Goal: Task Accomplishment & Management: Manage account settings

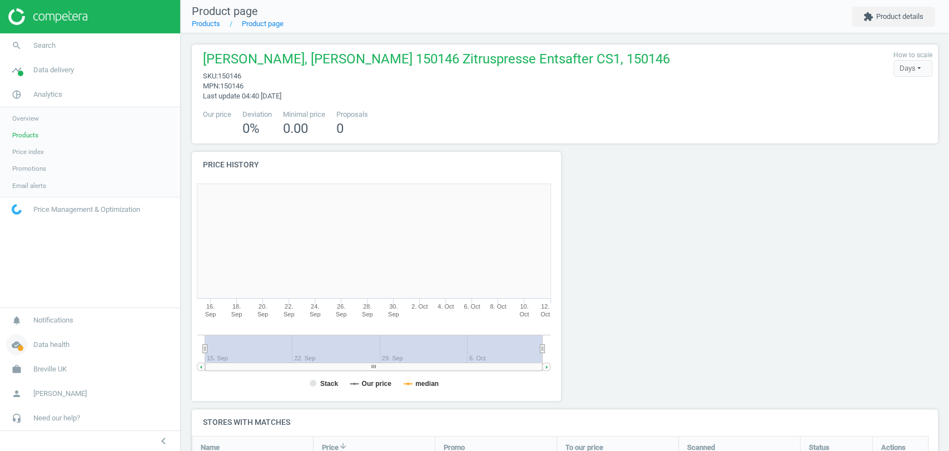
scroll to position [478, 756]
click at [61, 366] on span "Breville UK" at bounding box center [49, 369] width 33 height 10
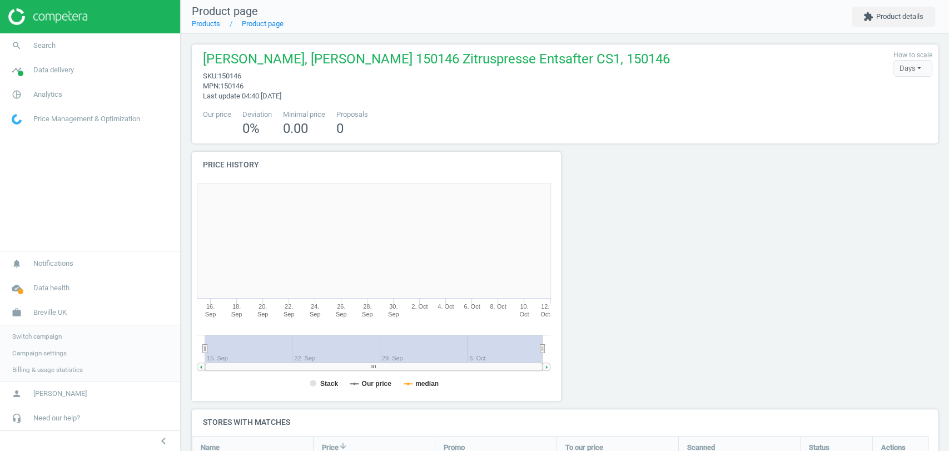
click at [36, 339] on span "Switch campaign" at bounding box center [36, 336] width 49 height 9
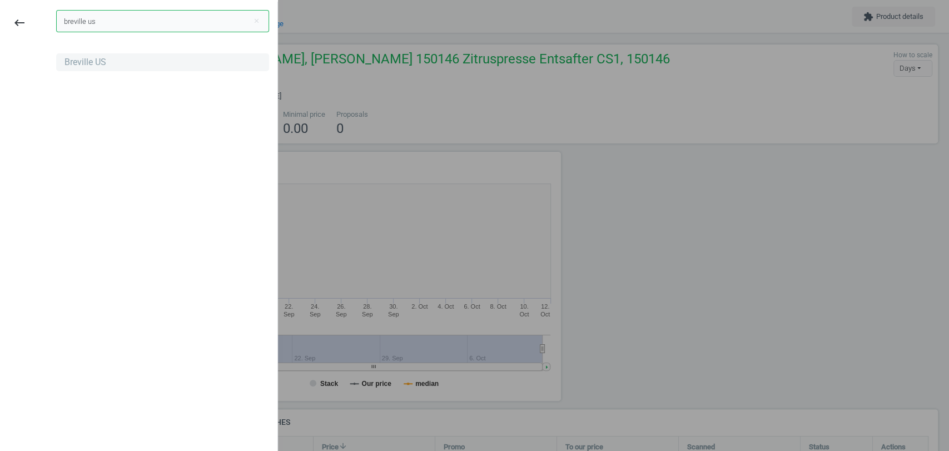
type input "breville us"
click at [94, 60] on div "Breville US" at bounding box center [86, 62] width 42 height 12
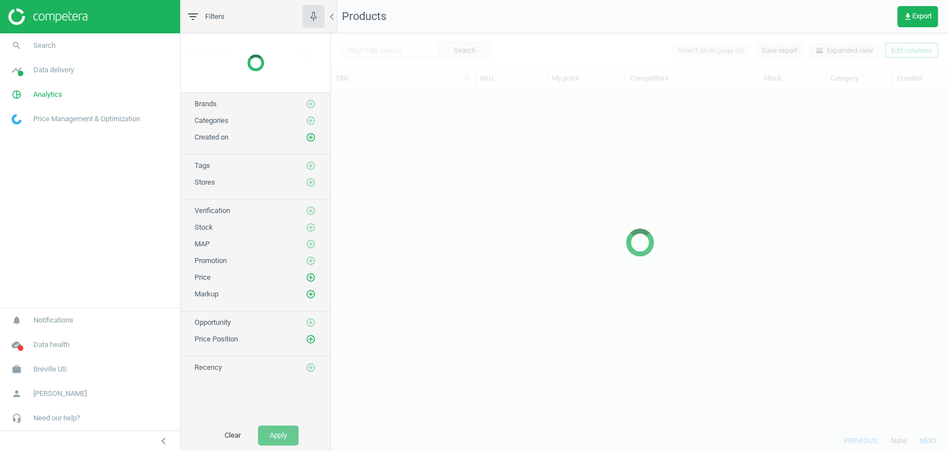
scroll to position [321, 608]
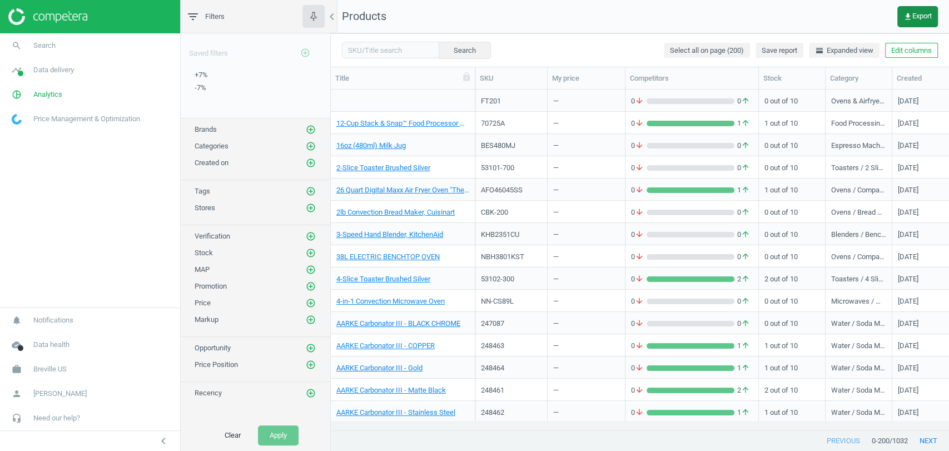
click at [919, 19] on span "get_app Export" at bounding box center [918, 16] width 28 height 9
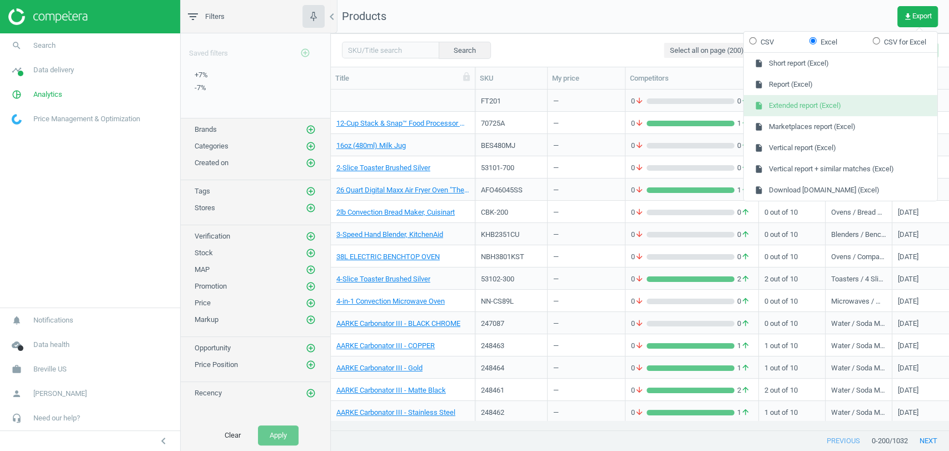
click at [819, 108] on button "insert_drive_file Extended report (Excel)" at bounding box center [841, 105] width 194 height 21
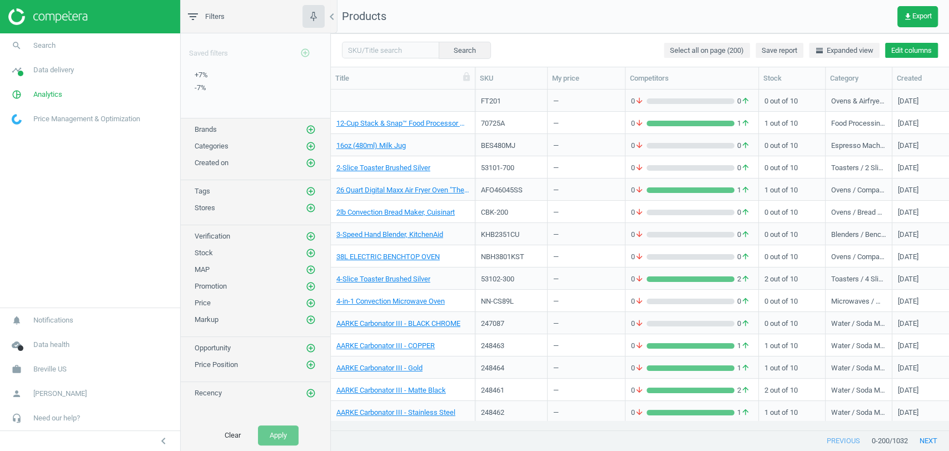
click at [900, 49] on button "Edit columns" at bounding box center [911, 51] width 53 height 16
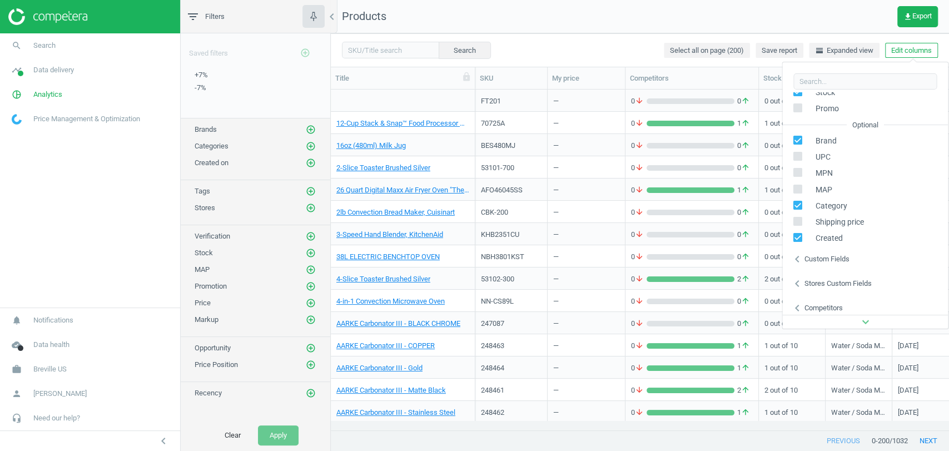
scroll to position [175, 0]
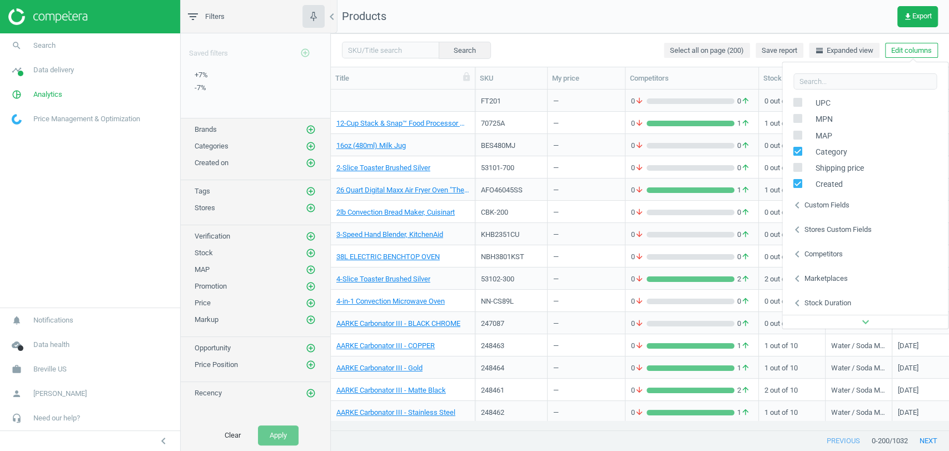
click at [823, 206] on div "Custom fields" at bounding box center [826, 205] width 45 height 10
click at [601, 179] on input "checkbox" at bounding box center [600, 179] width 7 height 7
checkbox input "true"
click at [601, 192] on input "checkbox" at bounding box center [600, 195] width 7 height 7
checkbox input "true"
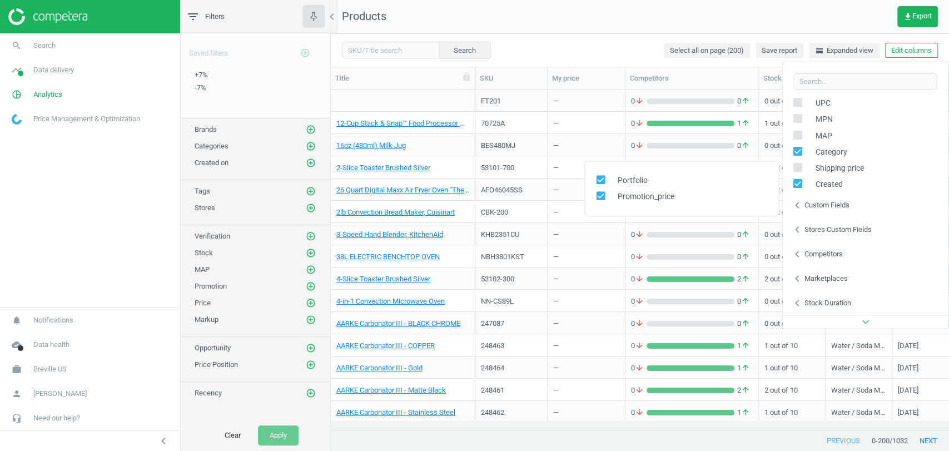
click at [625, 31] on nav "Products get_app Export" at bounding box center [640, 16] width 618 height 33
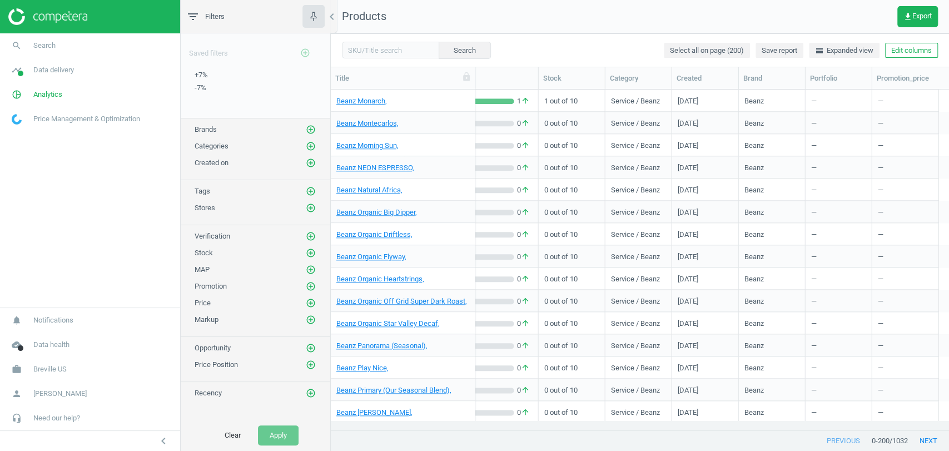
scroll to position [3906, 0]
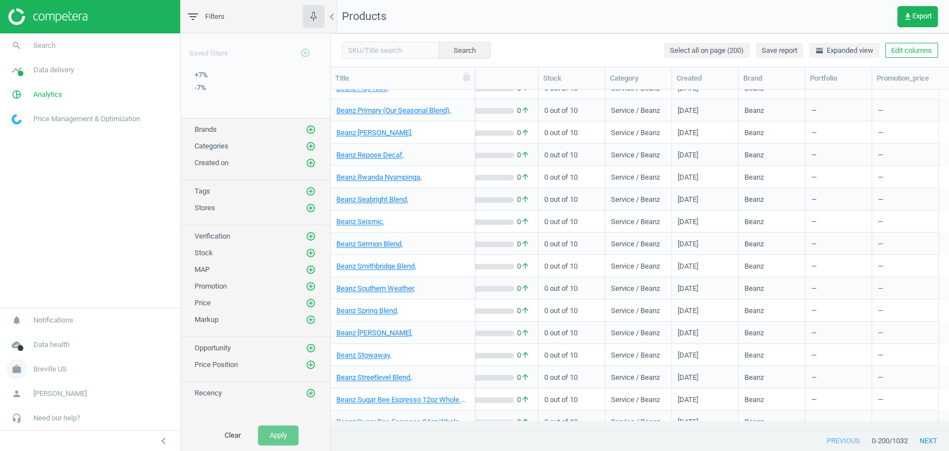
click at [61, 368] on span "Breville US" at bounding box center [49, 369] width 33 height 10
click at [38, 336] on span "Switch campaign" at bounding box center [36, 336] width 49 height 9
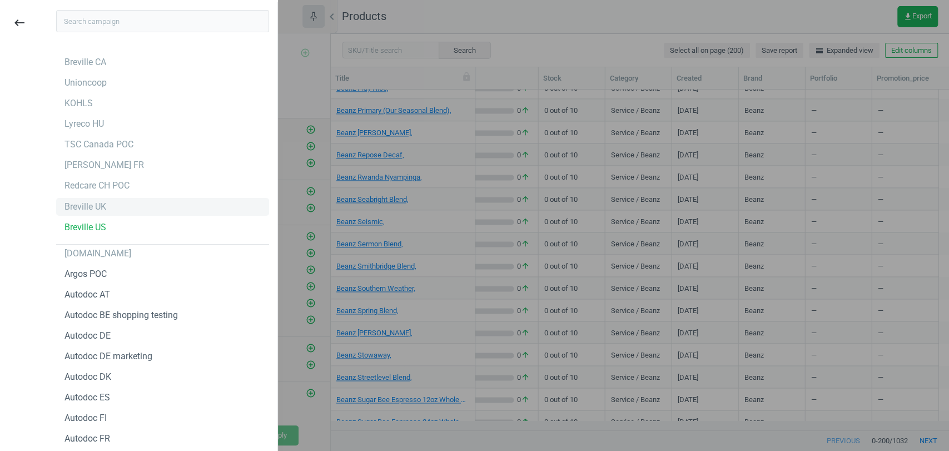
click at [91, 204] on div "Breville UK" at bounding box center [86, 207] width 42 height 12
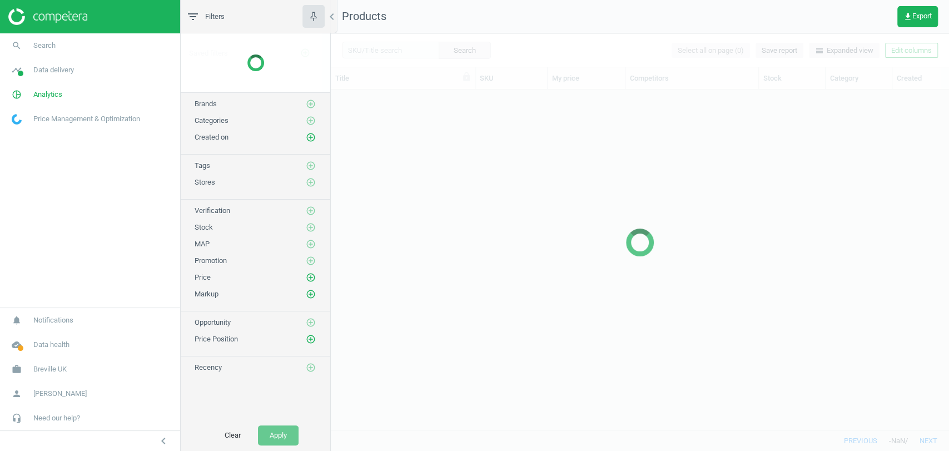
scroll to position [321, 608]
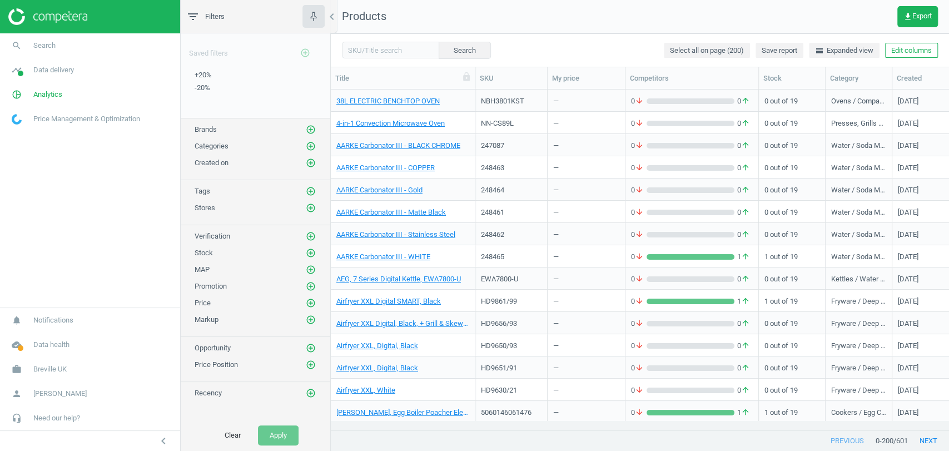
click at [914, 52] on button "Edit columns" at bounding box center [911, 51] width 53 height 16
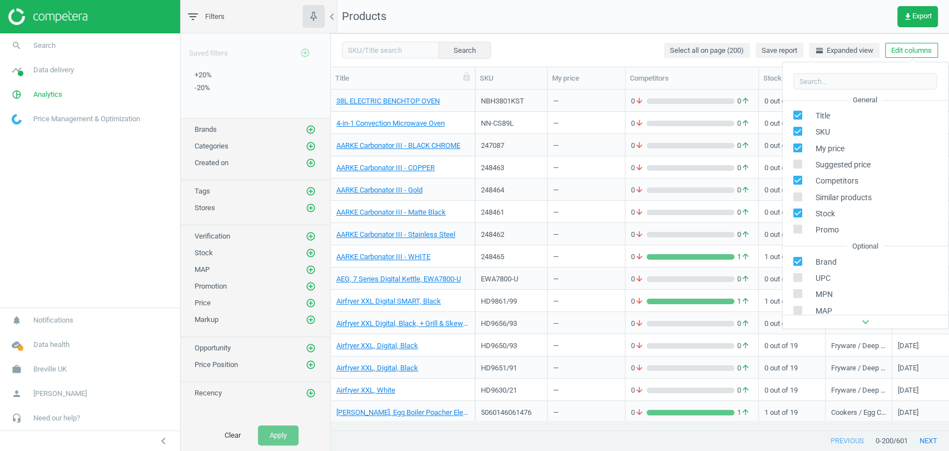
scroll to position [151, 0]
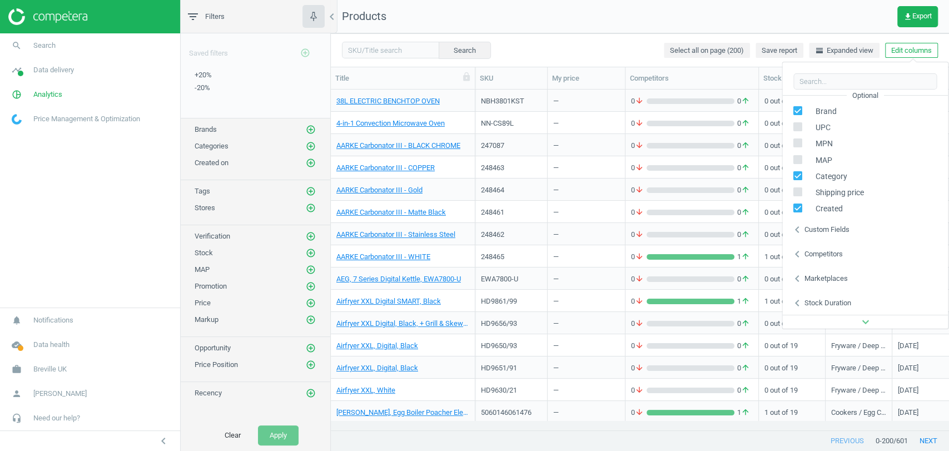
click at [837, 231] on div "Custom fields" at bounding box center [826, 230] width 45 height 10
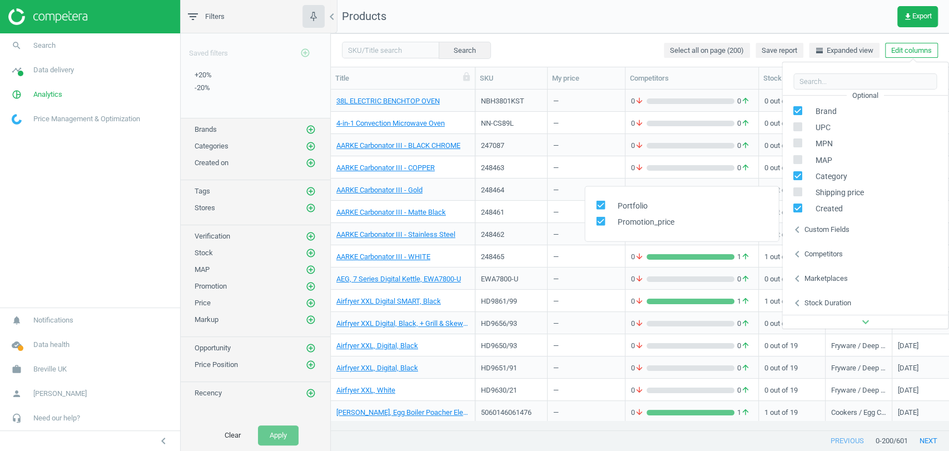
scroll to position [0, 220]
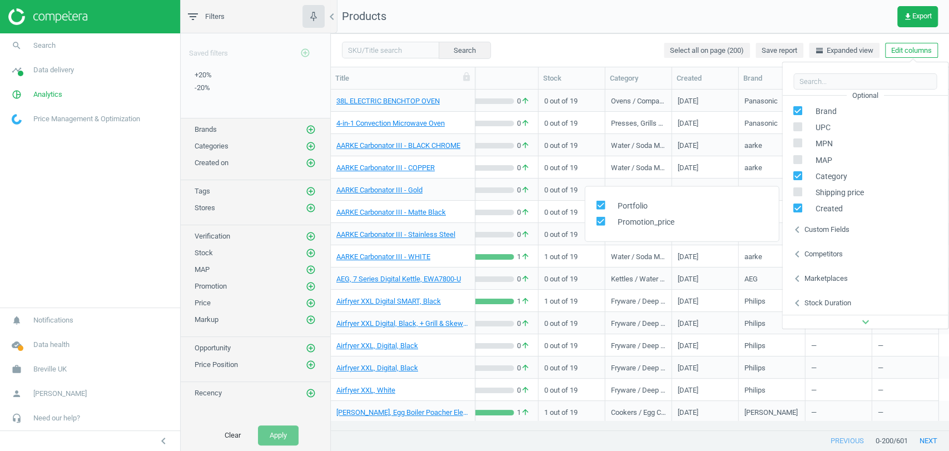
click at [632, 64] on div "Search Select all on page (200) Save report horizontal_split Expanded view Edit…" at bounding box center [640, 49] width 618 height 33
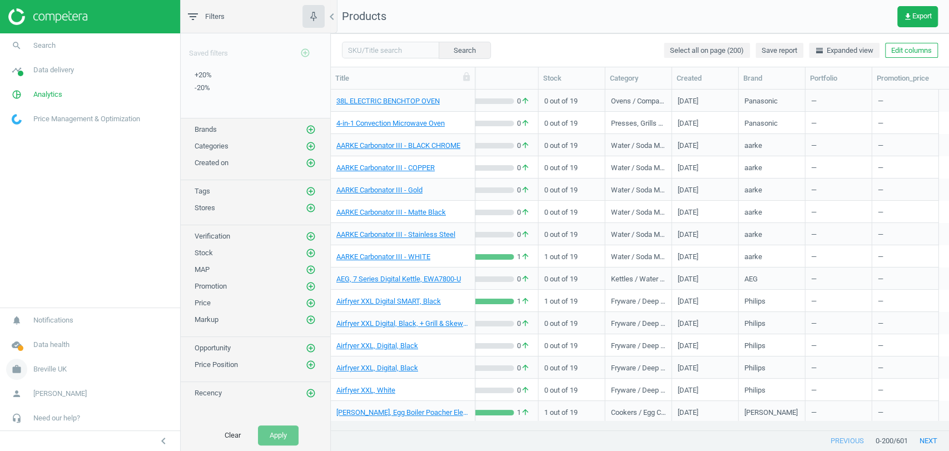
click at [56, 375] on link "work Breville UK" at bounding box center [90, 369] width 180 height 24
click at [38, 339] on span "Switch campaign" at bounding box center [36, 336] width 49 height 9
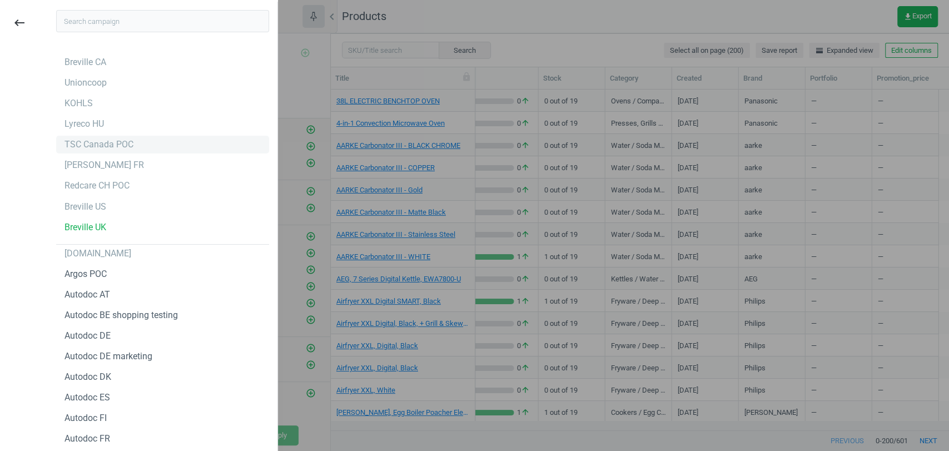
click at [81, 147] on div "TSC Canada POC" at bounding box center [99, 144] width 69 height 12
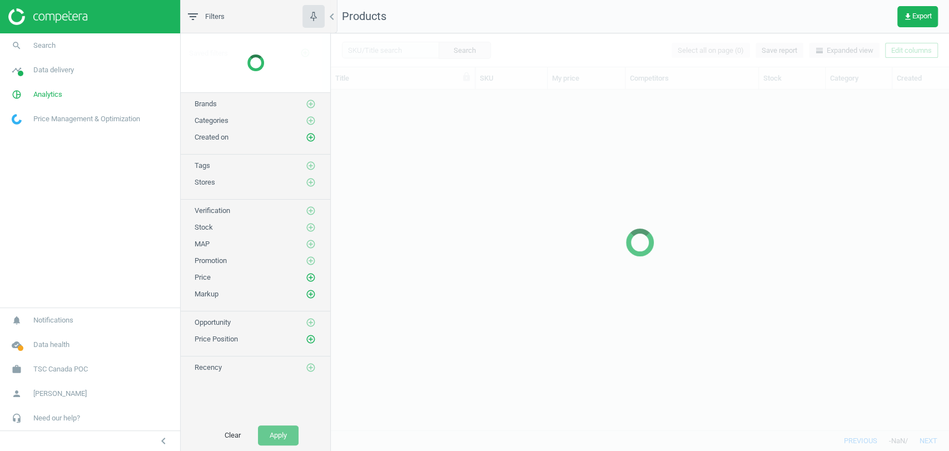
scroll to position [321, 608]
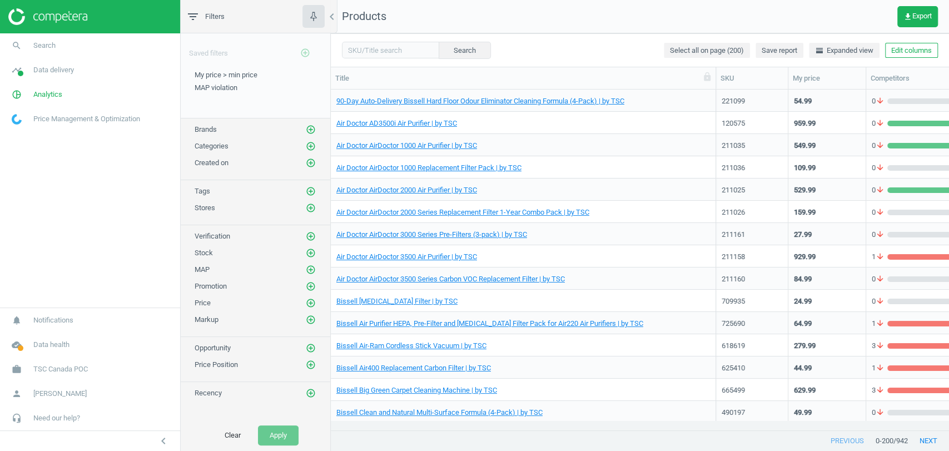
drag, startPoint x: 472, startPoint y: 76, endPoint x: 712, endPoint y: 98, distance: 241.8
click at [712, 98] on div "Title SKU My price Competitors Stock Category Created Brand walmart.ca bestbuy.…" at bounding box center [640, 249] width 618 height 364
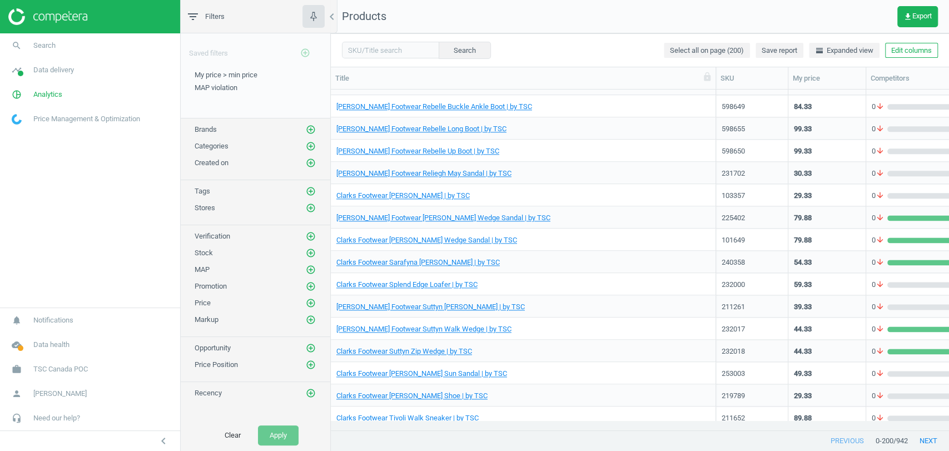
scroll to position [3893, 0]
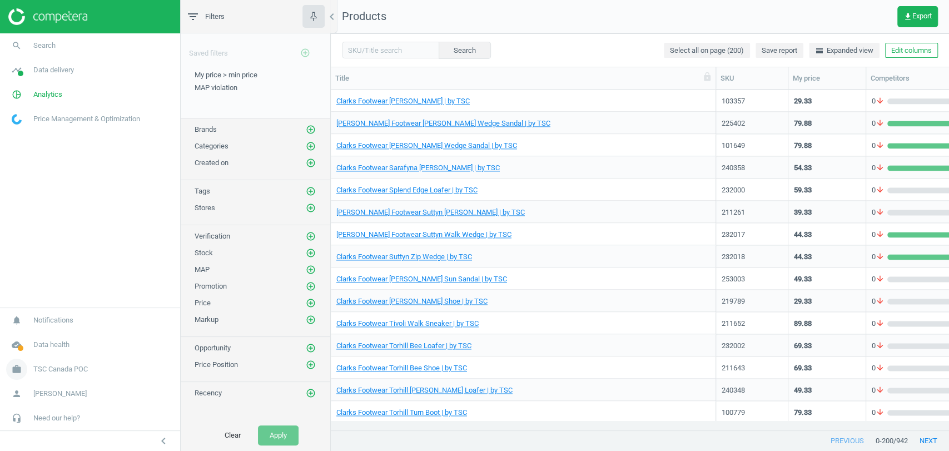
click at [64, 370] on span "TSC Canada POC" at bounding box center [60, 369] width 55 height 10
click at [50, 335] on span "Switch campaign" at bounding box center [36, 336] width 49 height 9
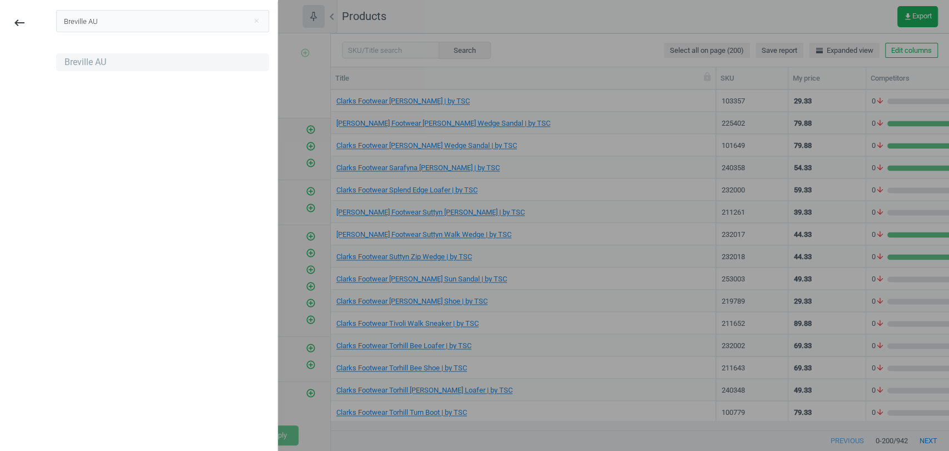
type input "Breville AU"
click at [92, 60] on div "Breville AU" at bounding box center [86, 62] width 42 height 12
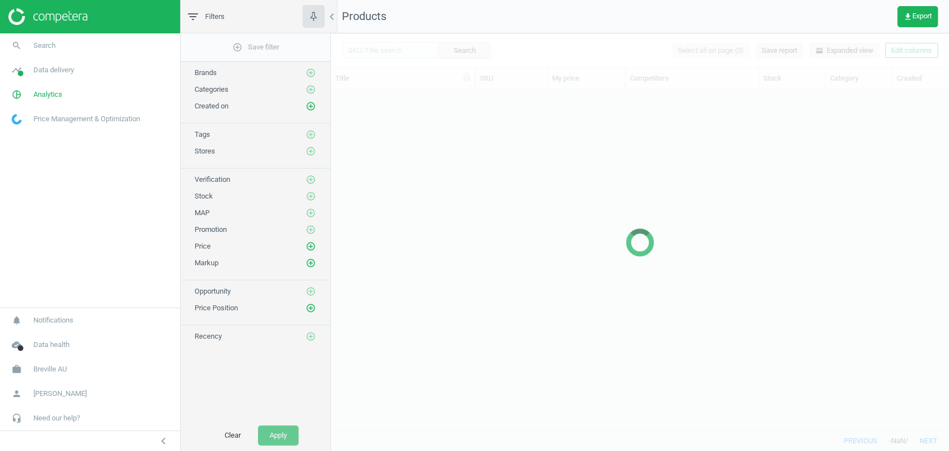
scroll to position [321, 608]
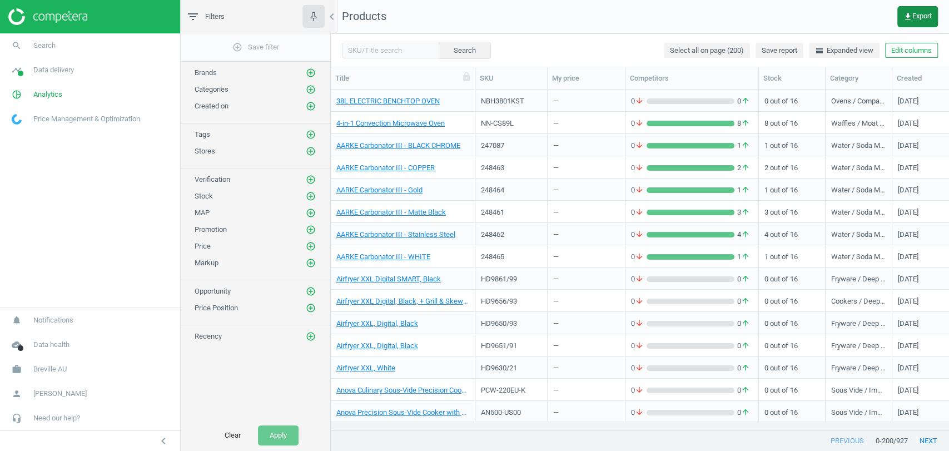
click at [907, 16] on icon "get_app" at bounding box center [908, 16] width 9 height 9
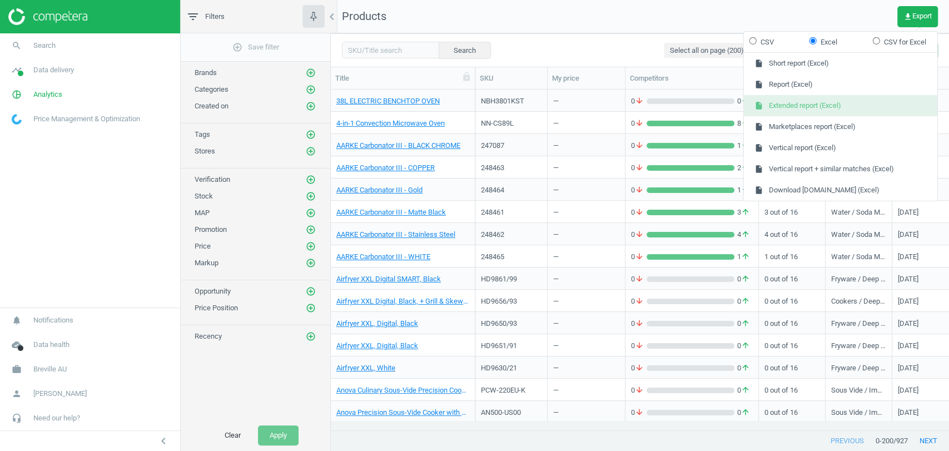
click at [826, 107] on button "insert_drive_file Extended report (Excel)" at bounding box center [841, 105] width 194 height 21
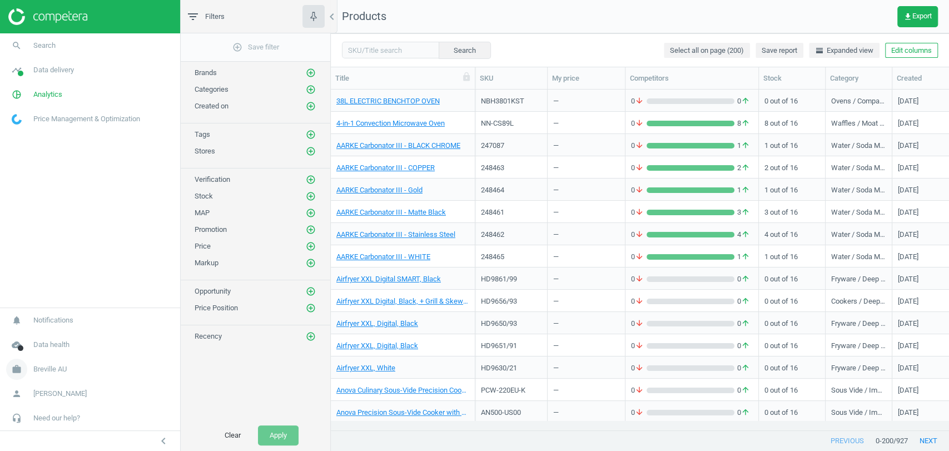
click at [52, 370] on span "Breville AU" at bounding box center [49, 369] width 33 height 10
click at [54, 338] on span "Switch campaign" at bounding box center [36, 336] width 49 height 9
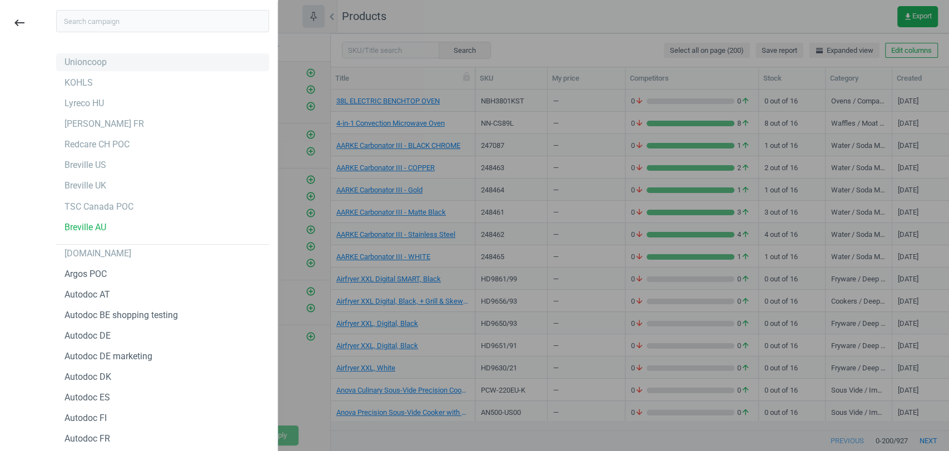
click at [93, 61] on div "Unioncoop" at bounding box center [86, 62] width 42 height 12
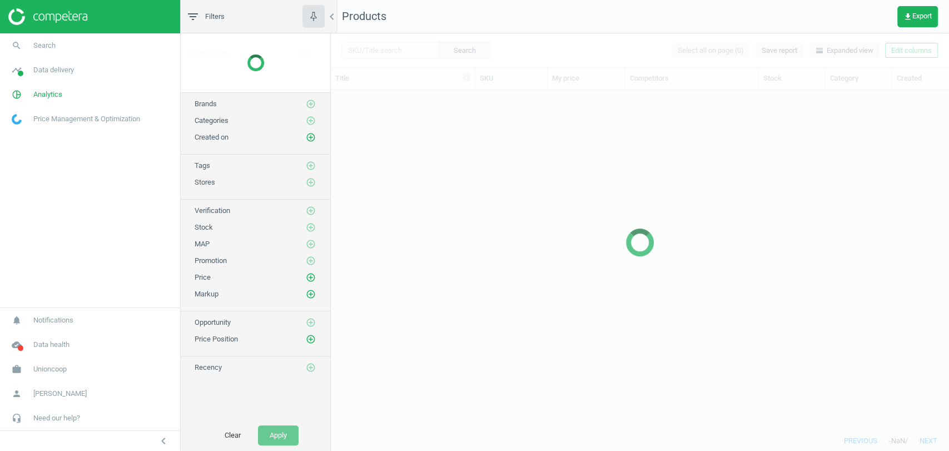
scroll to position [321, 608]
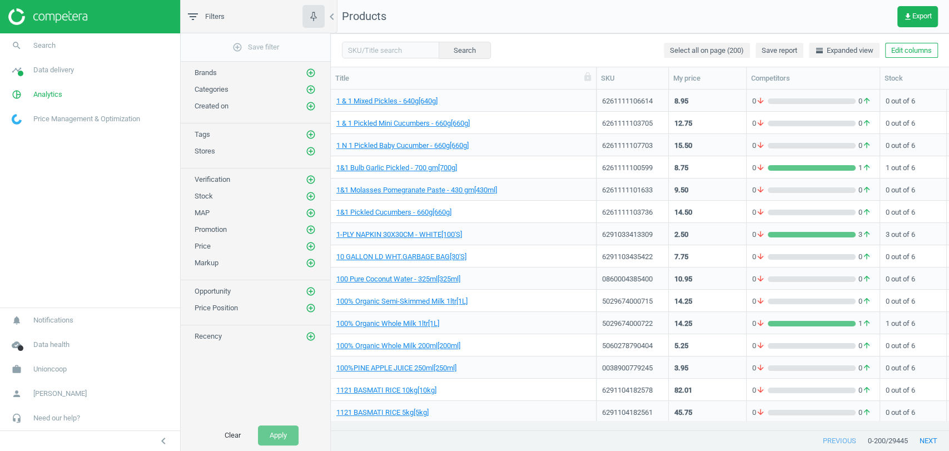
drag, startPoint x: 475, startPoint y: 79, endPoint x: 610, endPoint y: 81, distance: 135.2
click at [602, 81] on div at bounding box center [596, 78] width 11 height 22
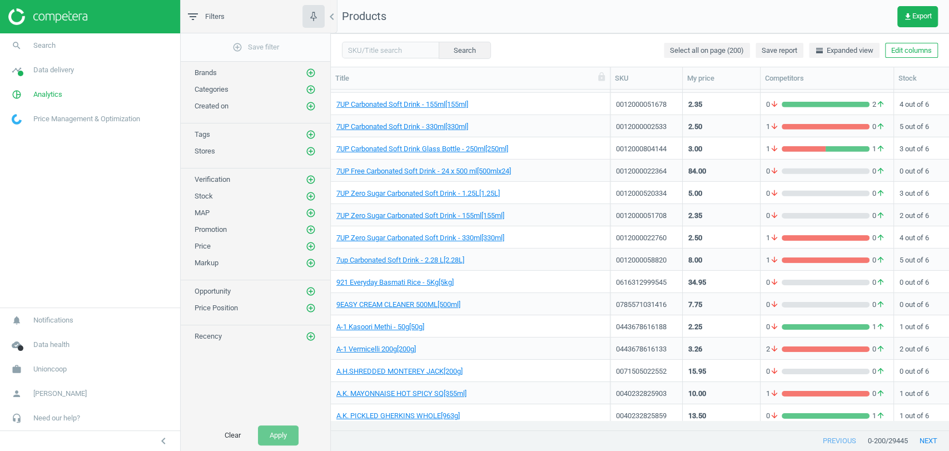
scroll to position [2378, 0]
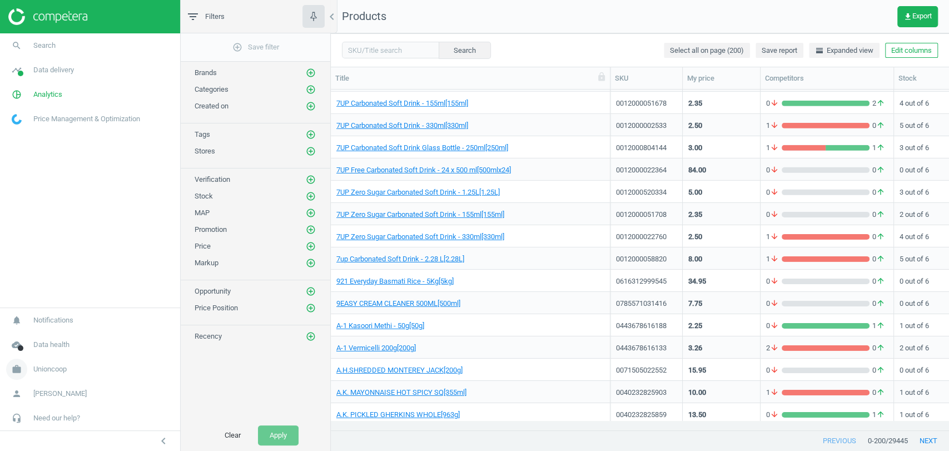
click at [55, 368] on span "Unioncoop" at bounding box center [49, 369] width 33 height 10
click at [55, 335] on span "Switch campaign" at bounding box center [36, 336] width 49 height 9
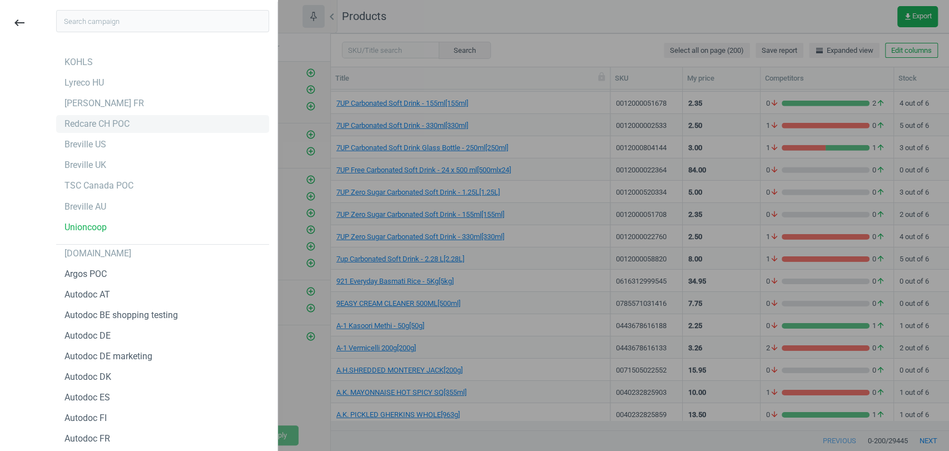
click at [101, 120] on div "Redcare CH POC" at bounding box center [97, 124] width 65 height 12
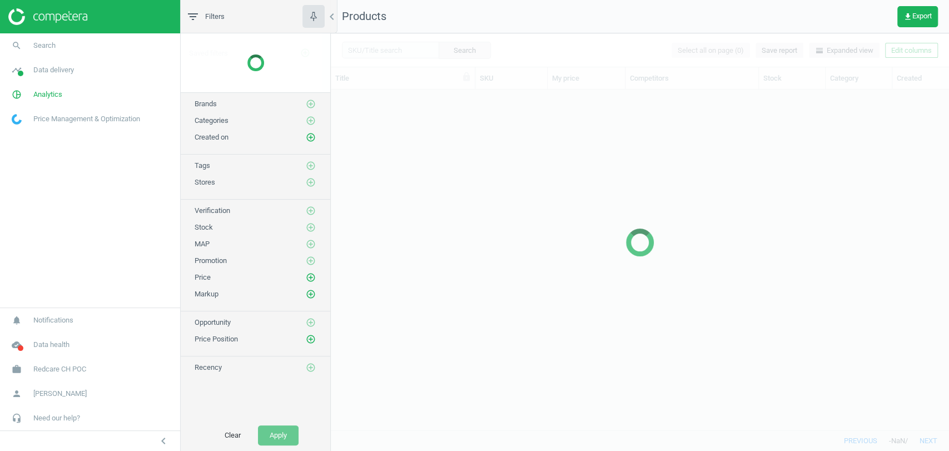
scroll to position [321, 608]
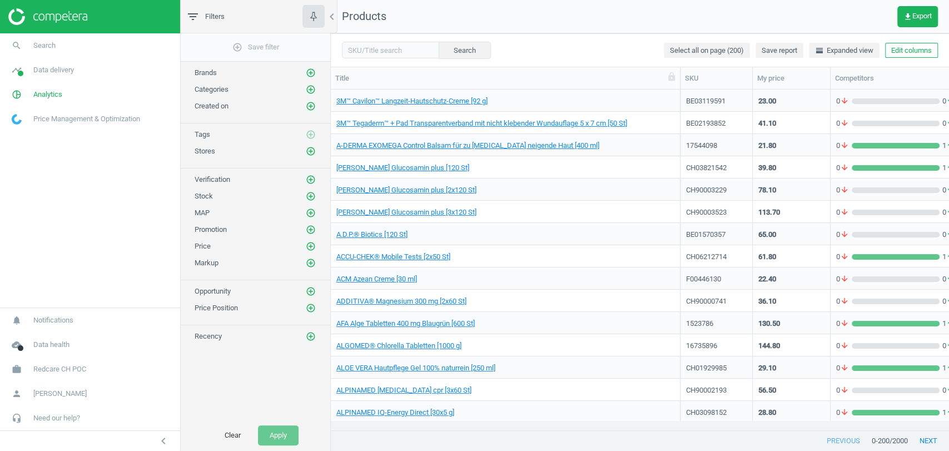
drag, startPoint x: 476, startPoint y: 81, endPoint x: 682, endPoint y: 81, distance: 205.8
click at [682, 81] on div at bounding box center [680, 78] width 11 height 22
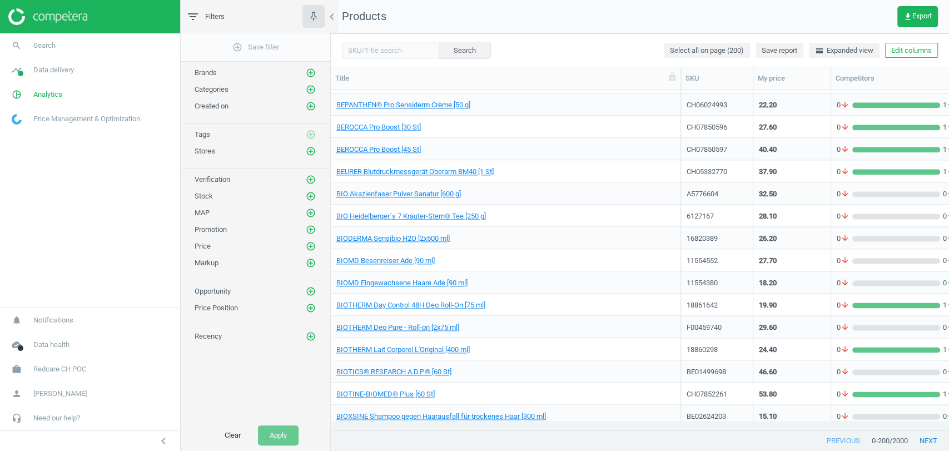
scroll to position [4118, 0]
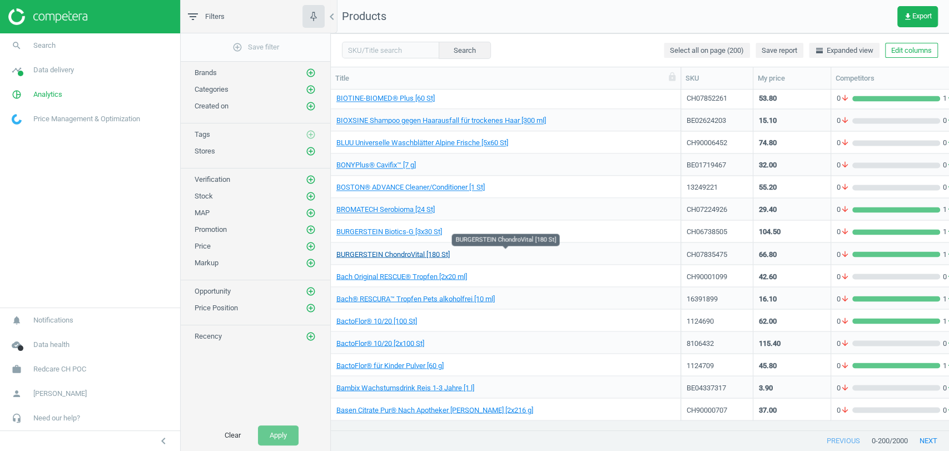
click at [432, 256] on link "BURGERSTEIN ChondroVital [180 St]" at bounding box center [392, 254] width 113 height 10
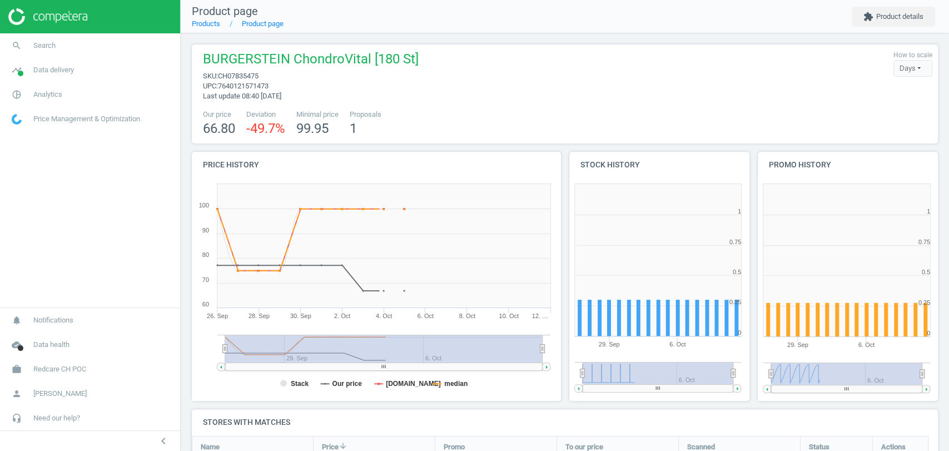
scroll to position [90, 0]
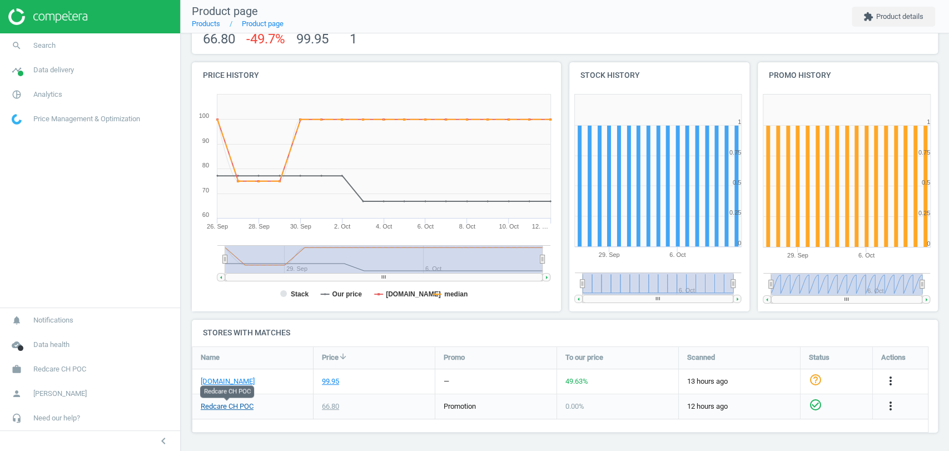
click at [235, 409] on link "Redcare CH POC" at bounding box center [227, 407] width 53 height 10
click at [75, 372] on span "Redcare CH POC" at bounding box center [59, 369] width 53 height 10
click at [44, 338] on span "Switch campaign" at bounding box center [36, 336] width 49 height 9
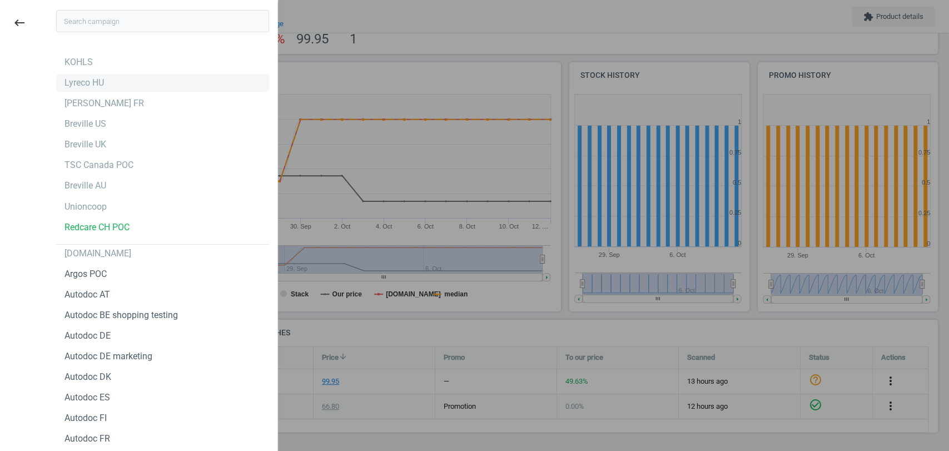
click at [98, 87] on div "Lyreco HU" at bounding box center [84, 83] width 39 height 12
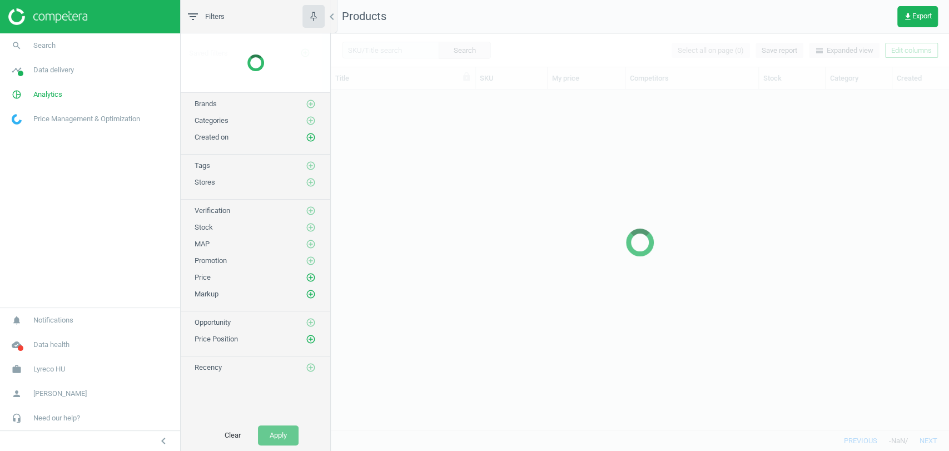
scroll to position [321, 608]
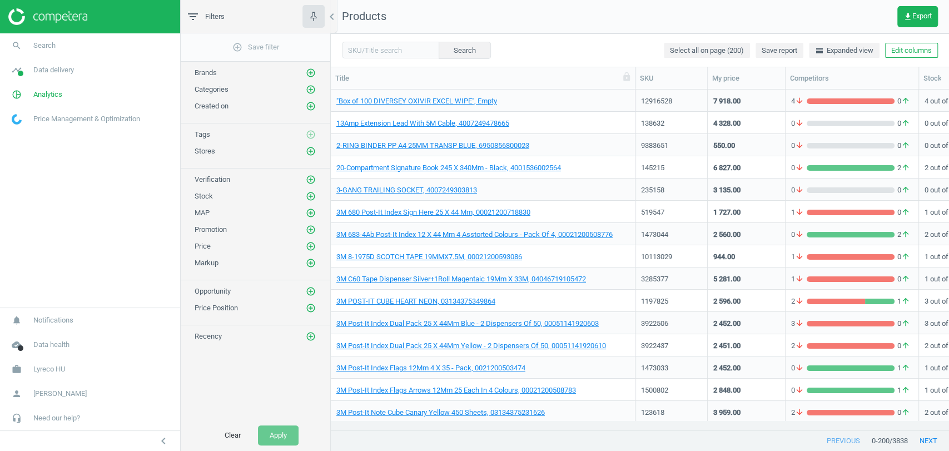
drag, startPoint x: 476, startPoint y: 75, endPoint x: 636, endPoint y: 81, distance: 160.3
click at [636, 81] on div at bounding box center [635, 78] width 11 height 22
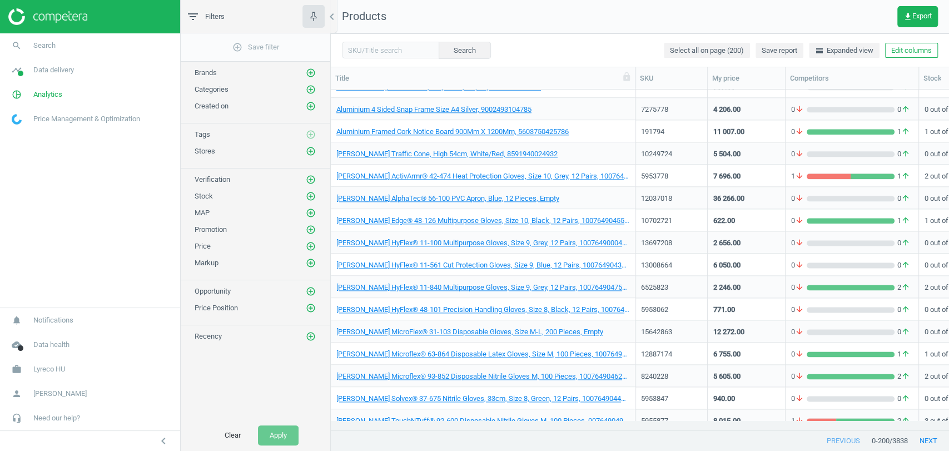
scroll to position [3774, 0]
click at [55, 369] on span "Lyreco HU" at bounding box center [49, 369] width 32 height 10
click at [55, 338] on span "Switch campaign" at bounding box center [36, 336] width 49 height 9
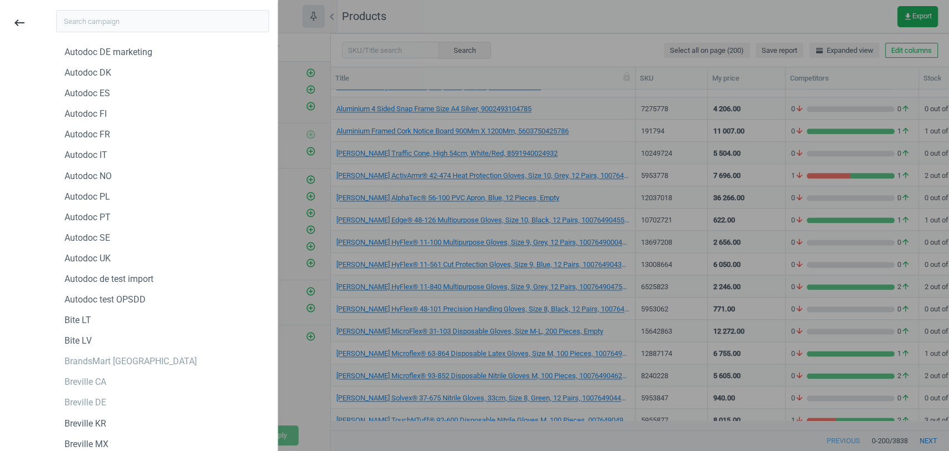
scroll to position [305, 0]
click at [98, 138] on div "Autodoc FR" at bounding box center [88, 133] width 46 height 12
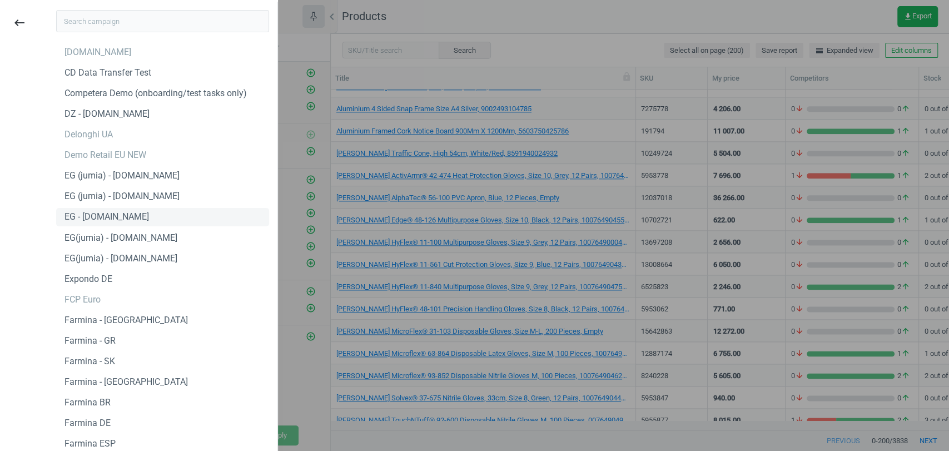
scroll to position [758, 0]
click at [92, 306] on div "FCP Euro" at bounding box center [83, 300] width 36 height 12
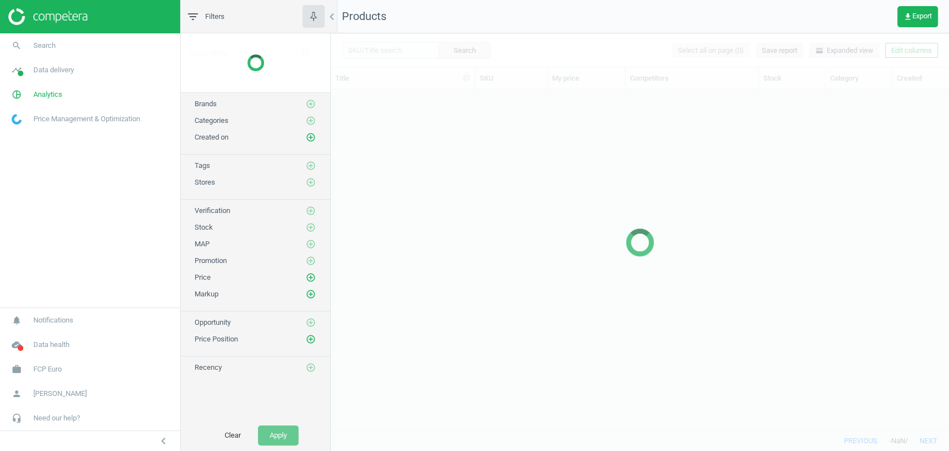
scroll to position [321, 608]
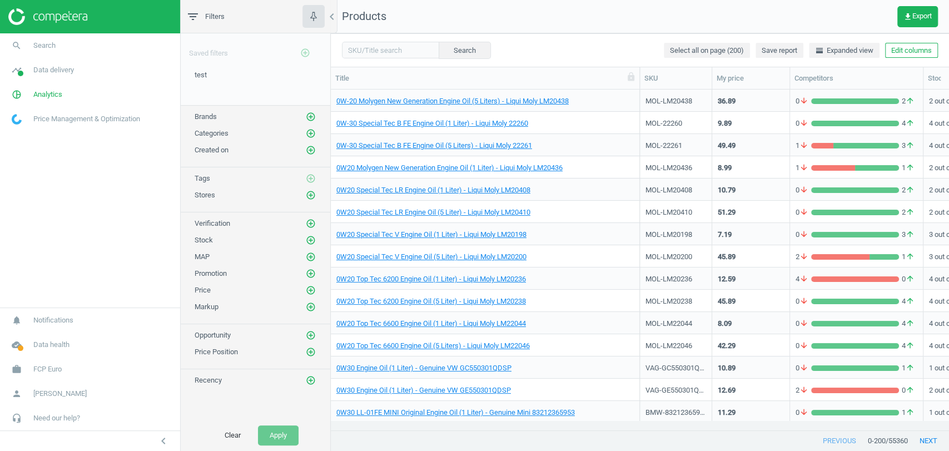
drag, startPoint x: 474, startPoint y: 78, endPoint x: 639, endPoint y: 88, distance: 165.0
click at [639, 88] on div at bounding box center [639, 78] width 11 height 22
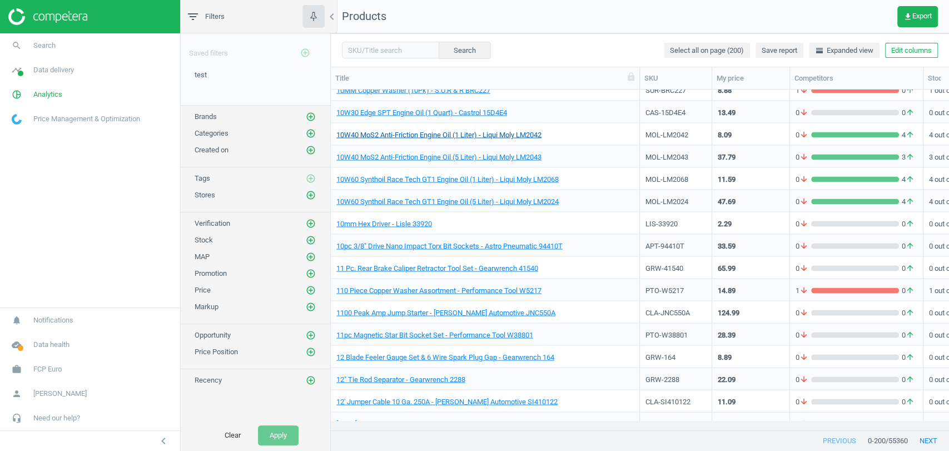
scroll to position [1458, 0]
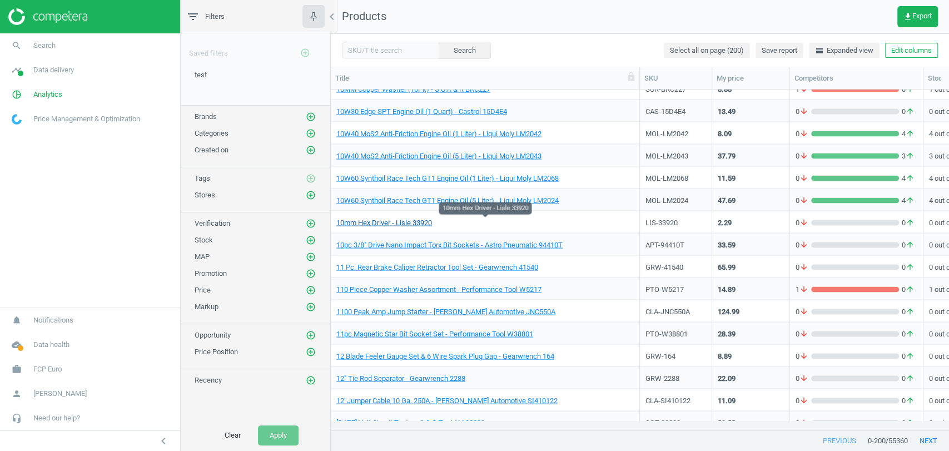
click at [414, 224] on link "10mm Hex Driver - Lisle 33920" at bounding box center [384, 222] width 96 height 10
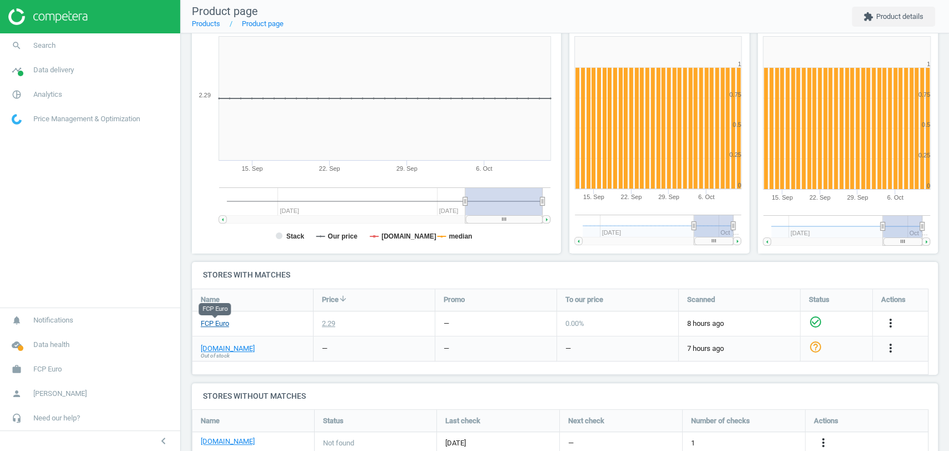
click at [221, 322] on link "FCP Euro" at bounding box center [215, 324] width 28 height 10
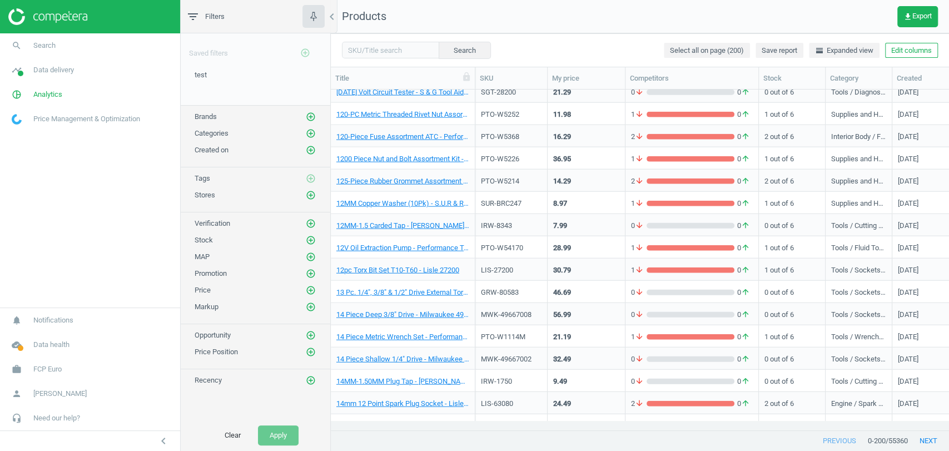
scroll to position [1831, 0]
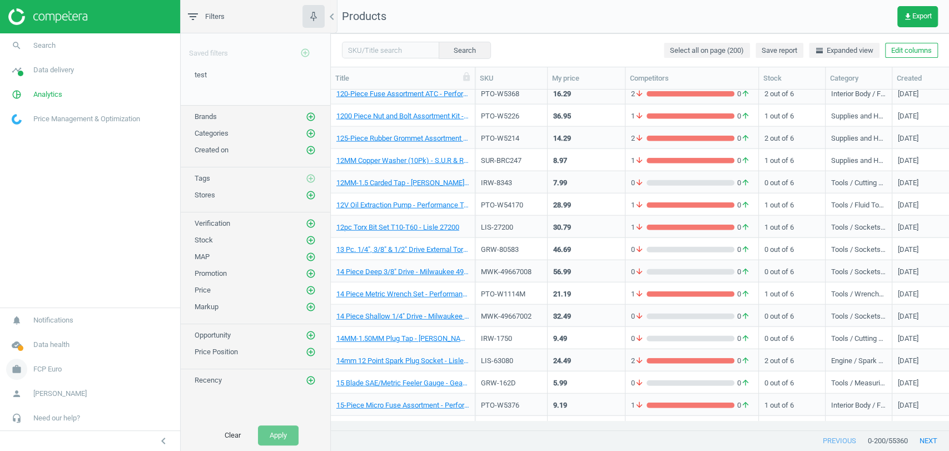
click at [56, 377] on link "work FCP Euro" at bounding box center [90, 369] width 180 height 24
click at [51, 335] on span "Switch campaign" at bounding box center [36, 336] width 49 height 9
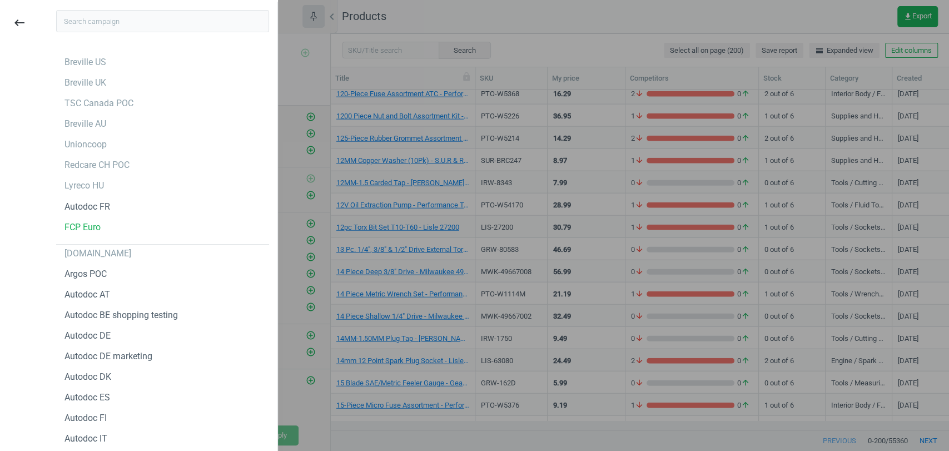
scroll to position [1580, 0]
